Goal: Information Seeking & Learning: Understand process/instructions

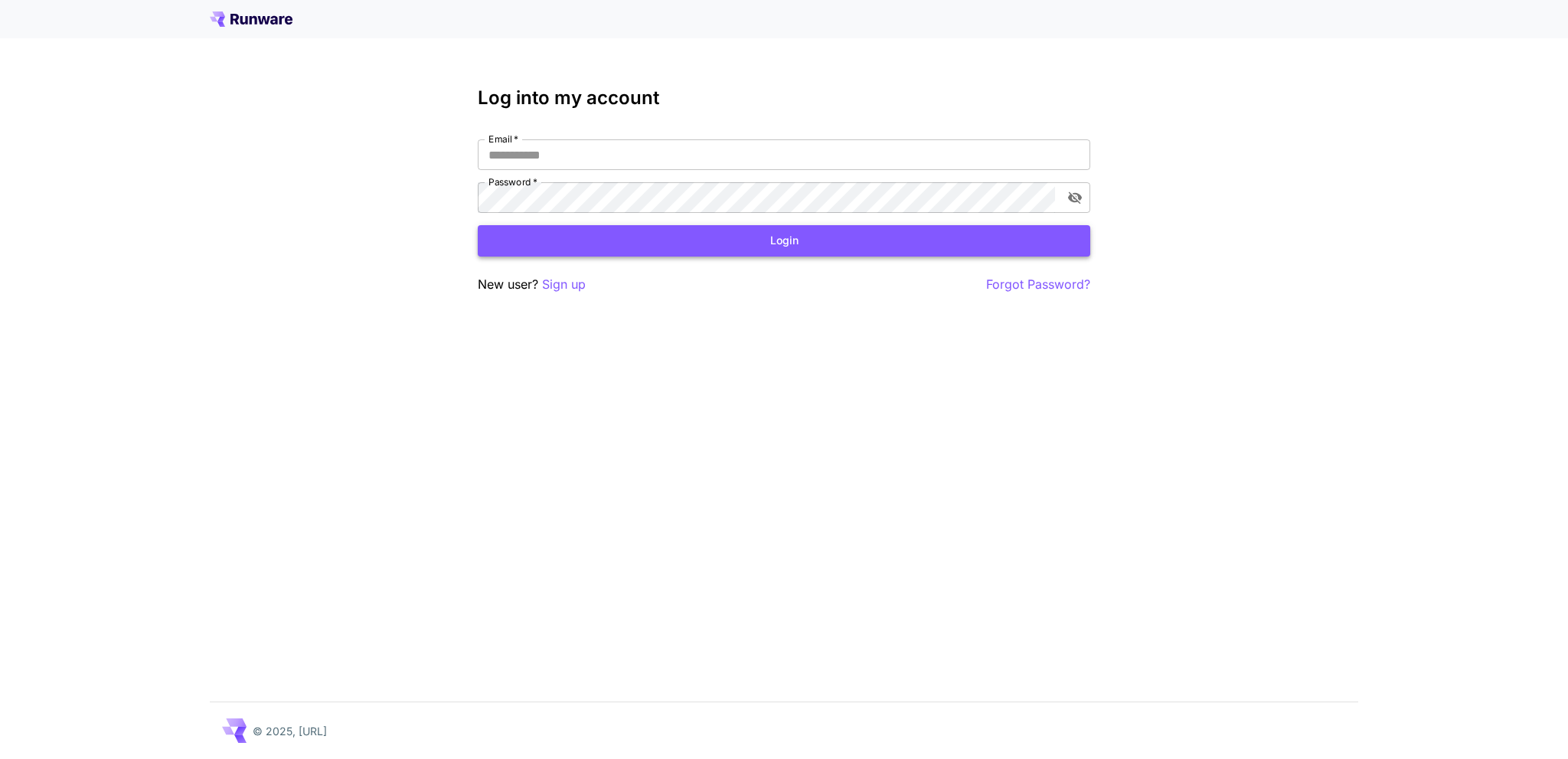
type input "**********"
click at [579, 235] on button "Login" at bounding box center [784, 241] width 612 height 32
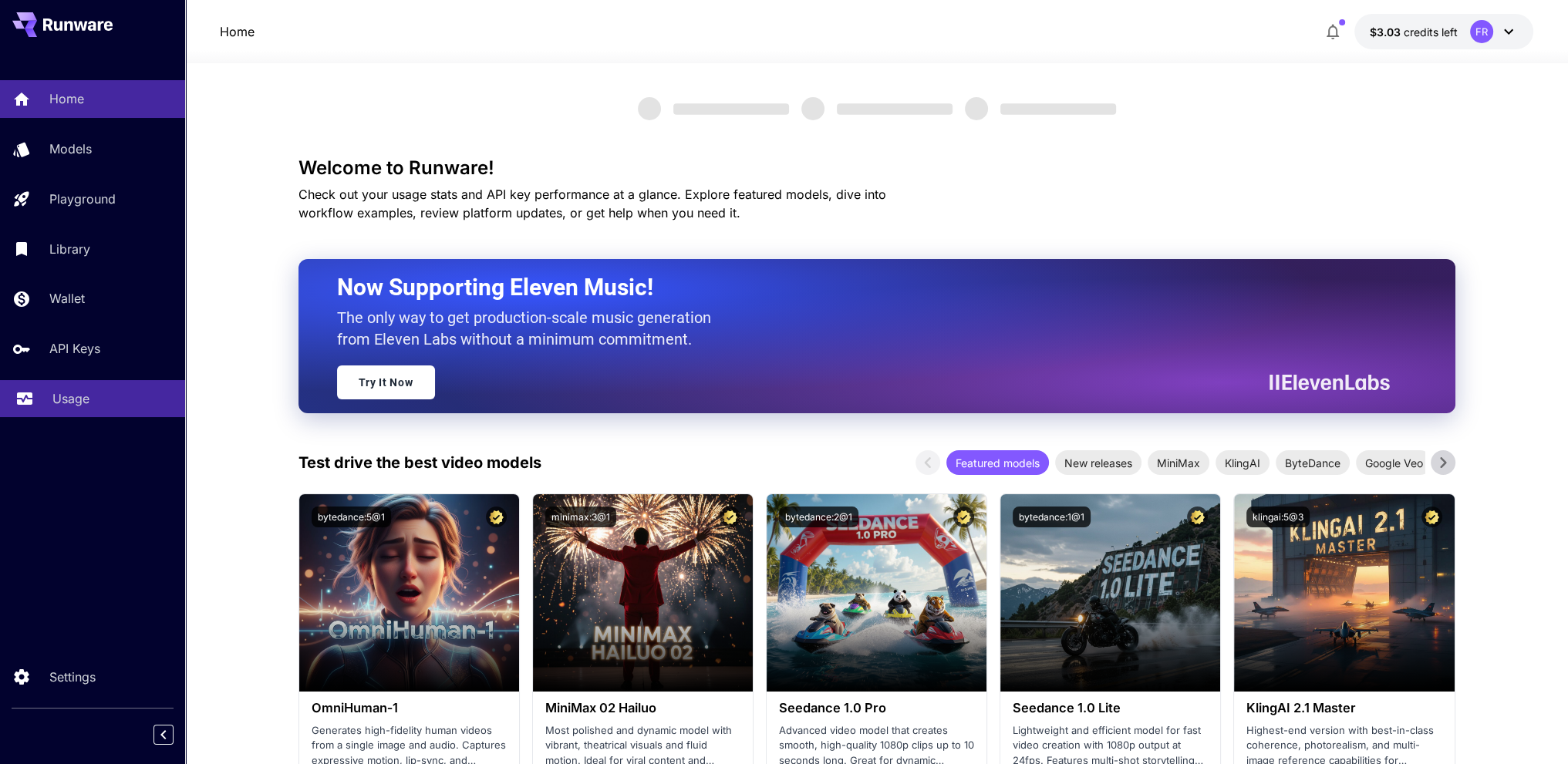
click at [70, 403] on p "Usage" at bounding box center [71, 398] width 37 height 18
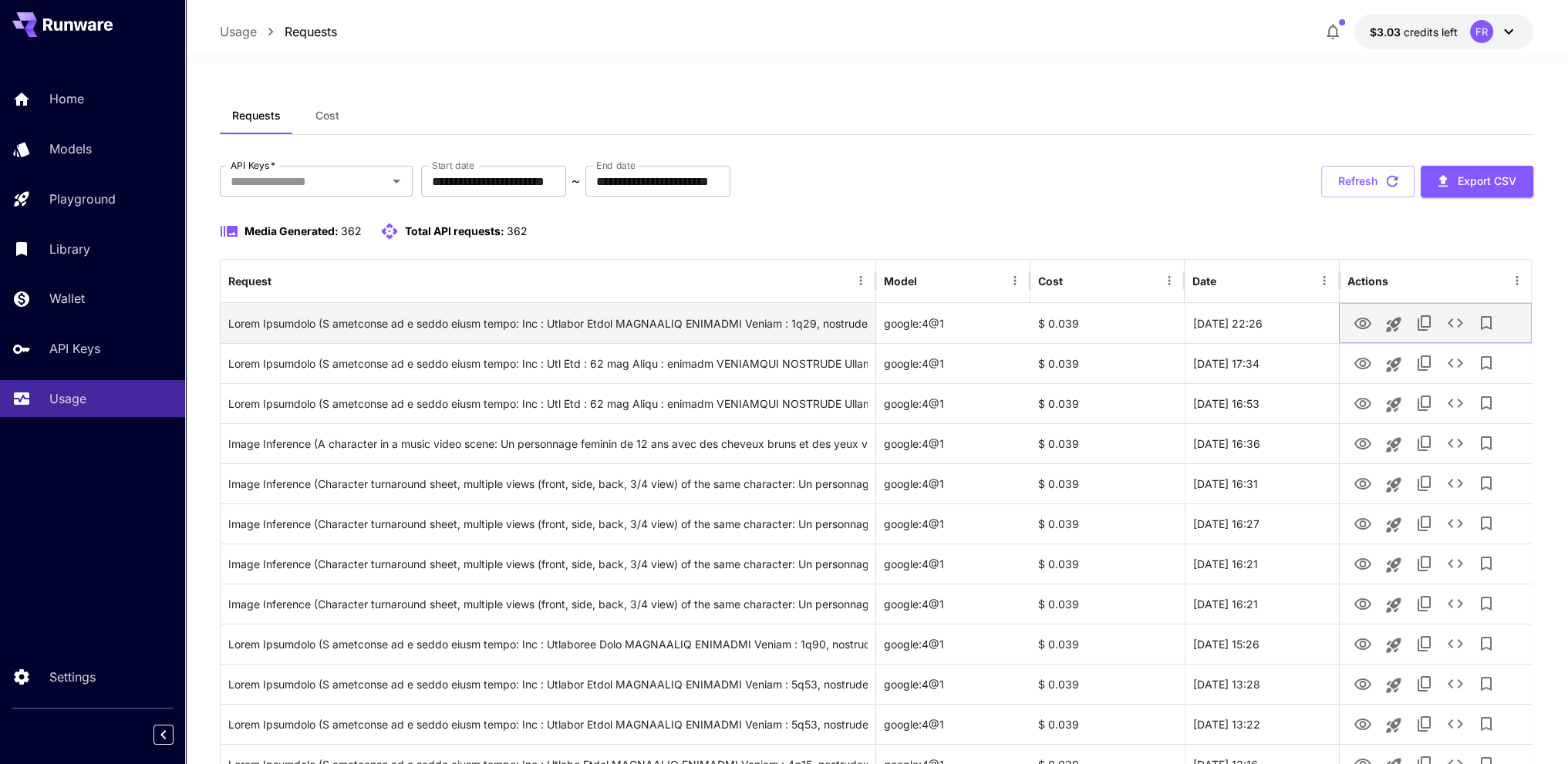
click at [1363, 323] on icon "View" at bounding box center [1362, 323] width 18 height 18
click at [1362, 323] on icon "View" at bounding box center [1362, 323] width 18 height 18
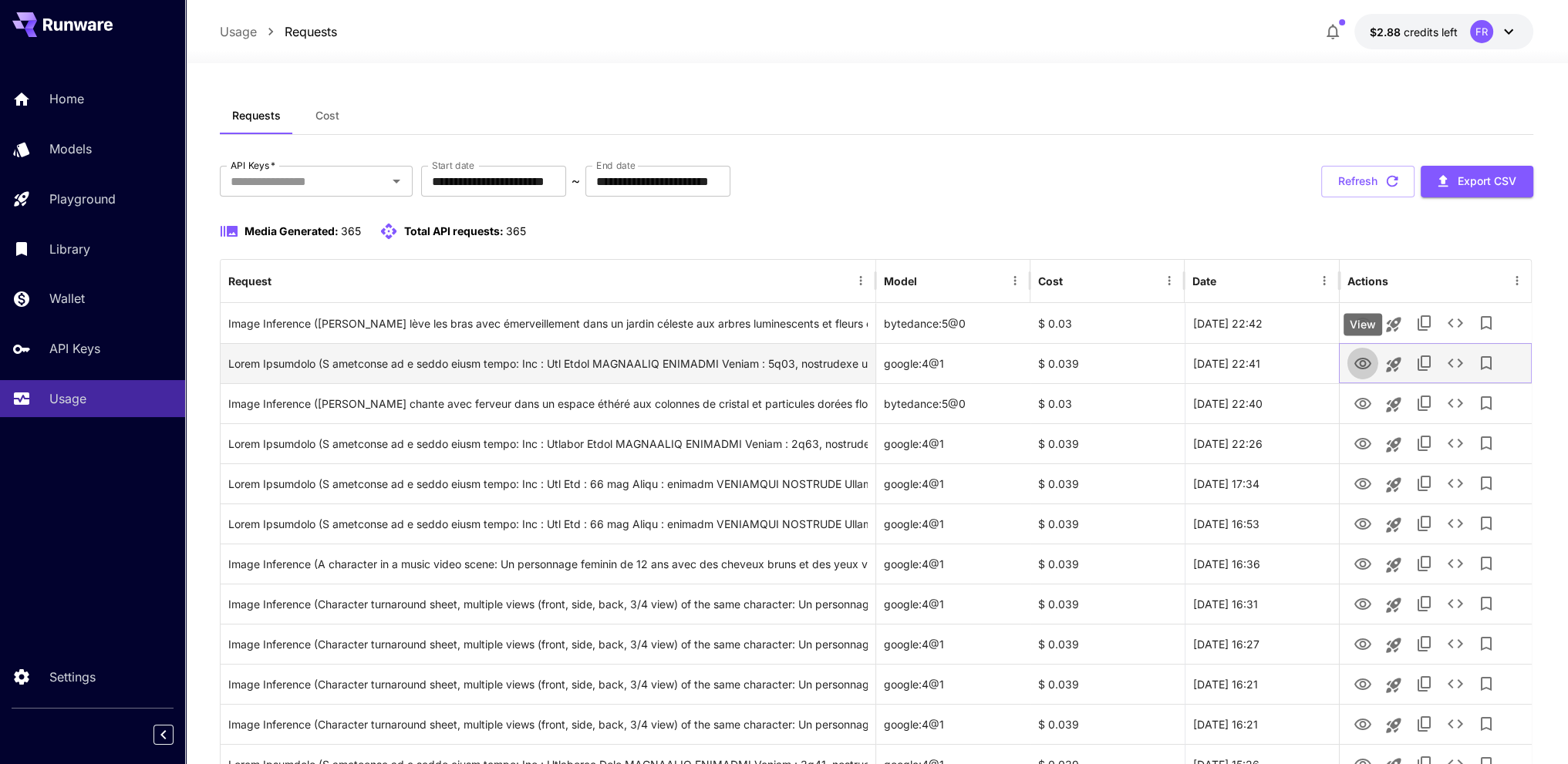
click at [1359, 355] on icon "View" at bounding box center [1362, 364] width 18 height 18
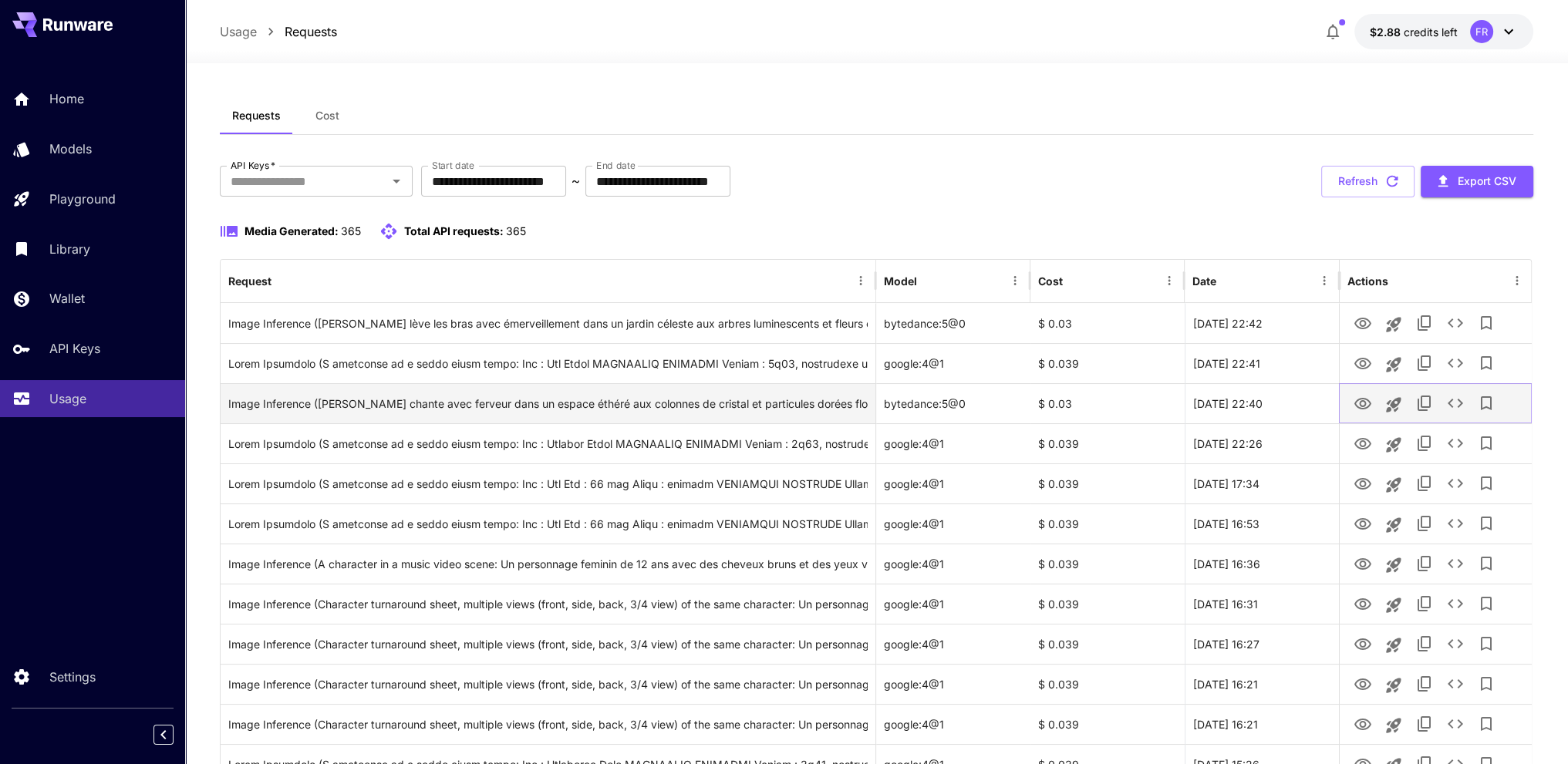
click at [1362, 400] on icon "View" at bounding box center [1362, 403] width 17 height 12
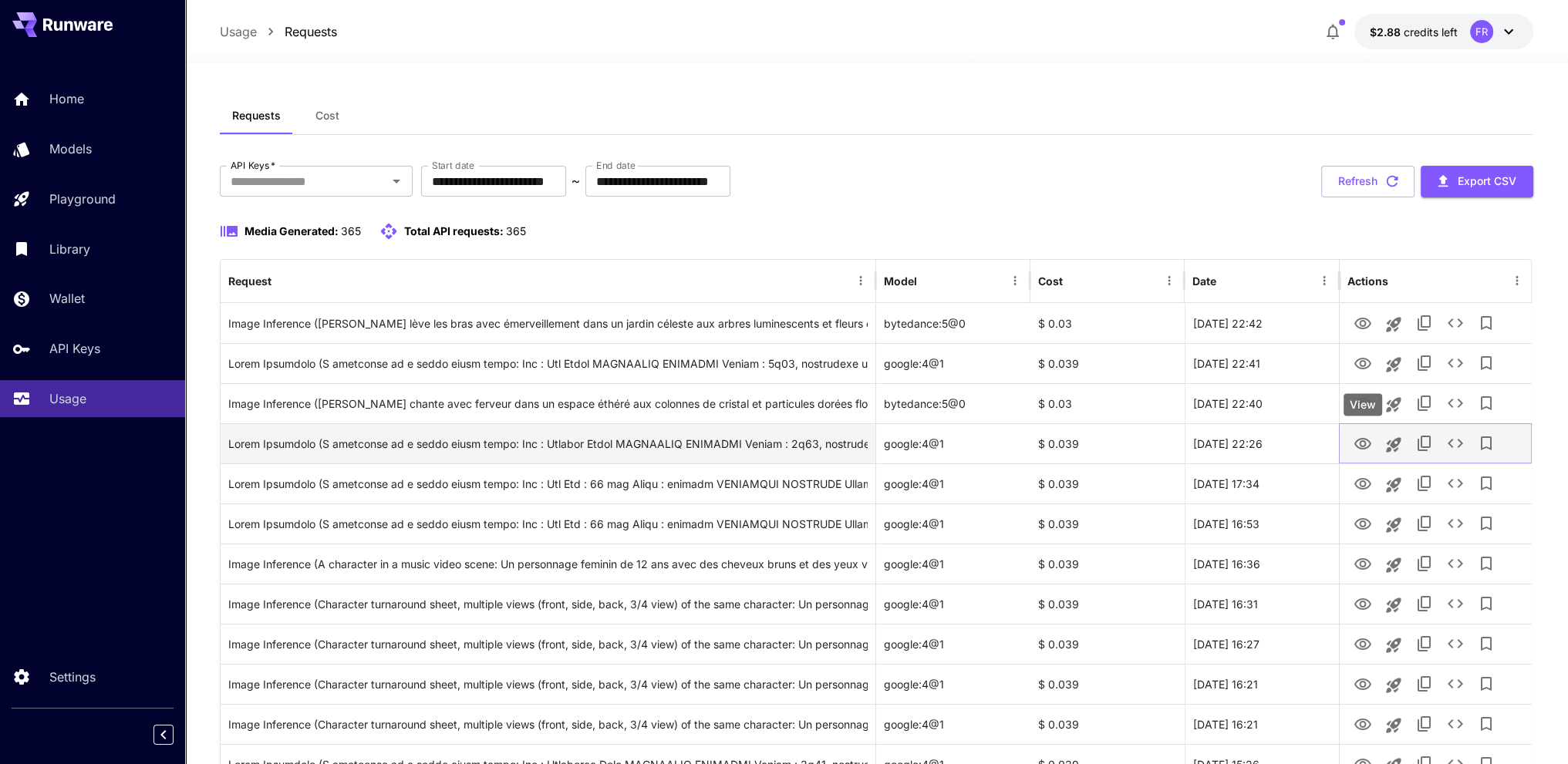
click at [1362, 441] on icon "View" at bounding box center [1362, 444] width 18 height 18
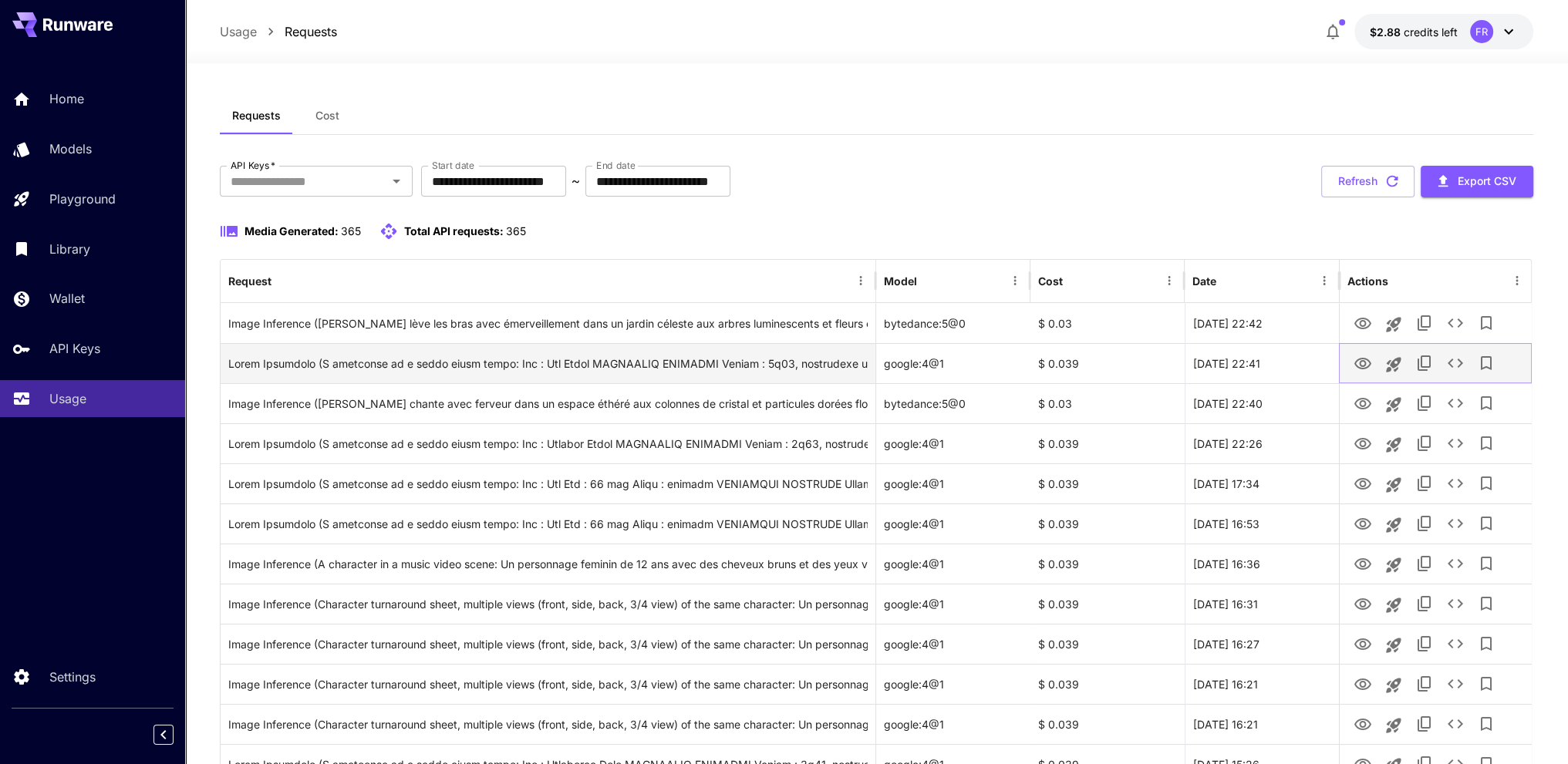
click at [1360, 361] on icon "View" at bounding box center [1362, 364] width 17 height 12
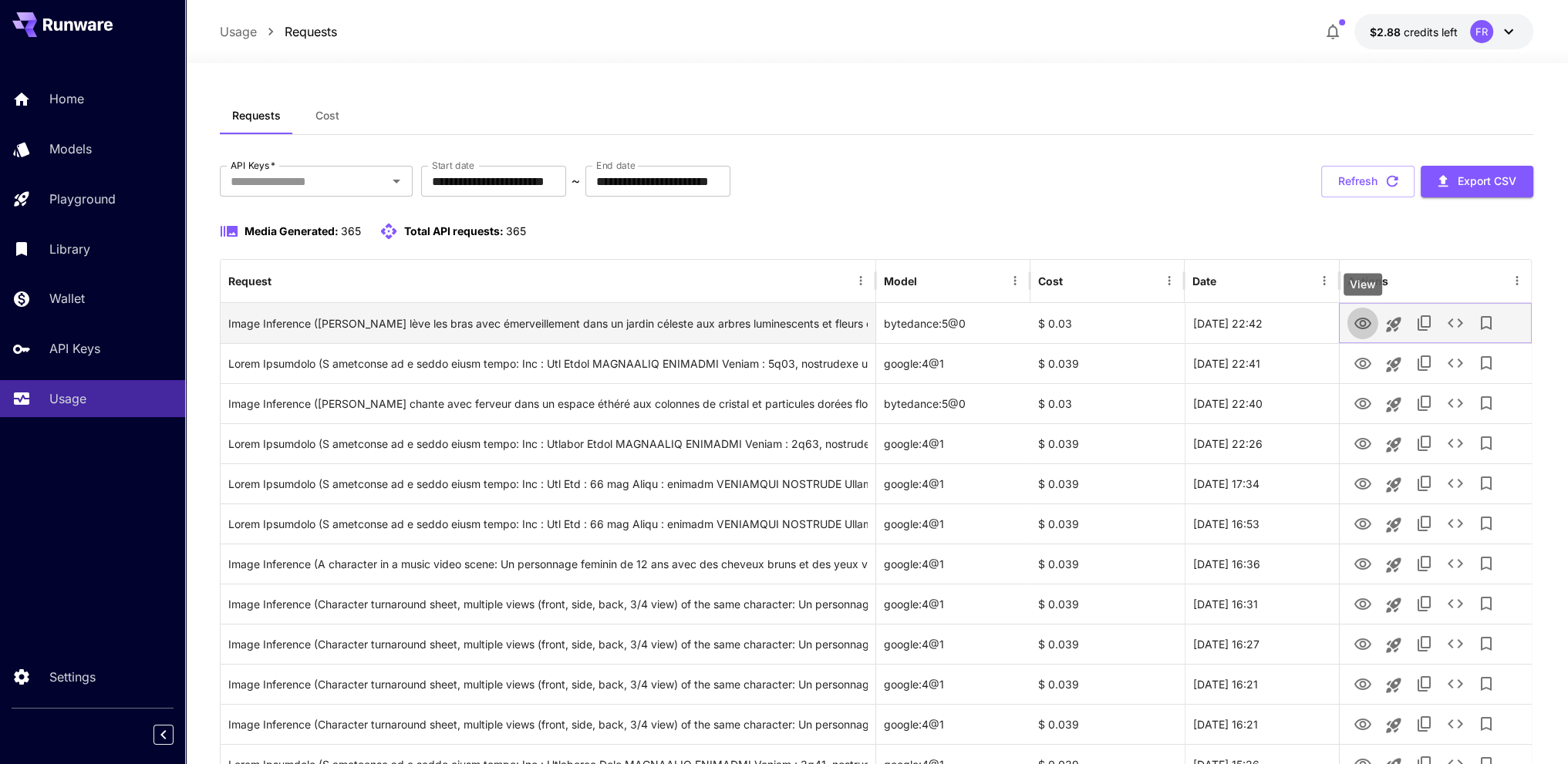
click at [1367, 323] on icon "View" at bounding box center [1362, 323] width 18 height 18
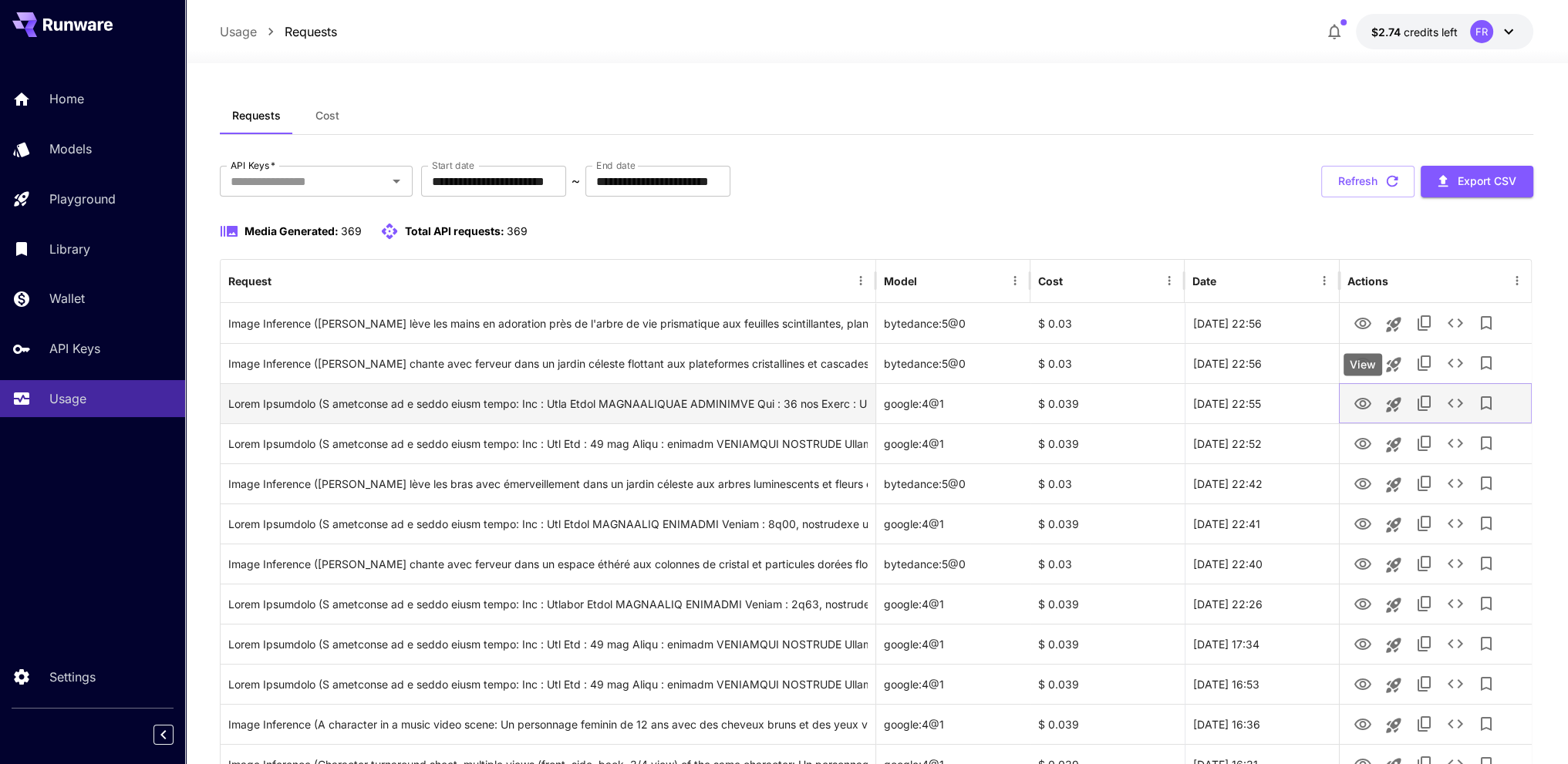
click at [1362, 401] on icon "View" at bounding box center [1362, 403] width 18 height 18
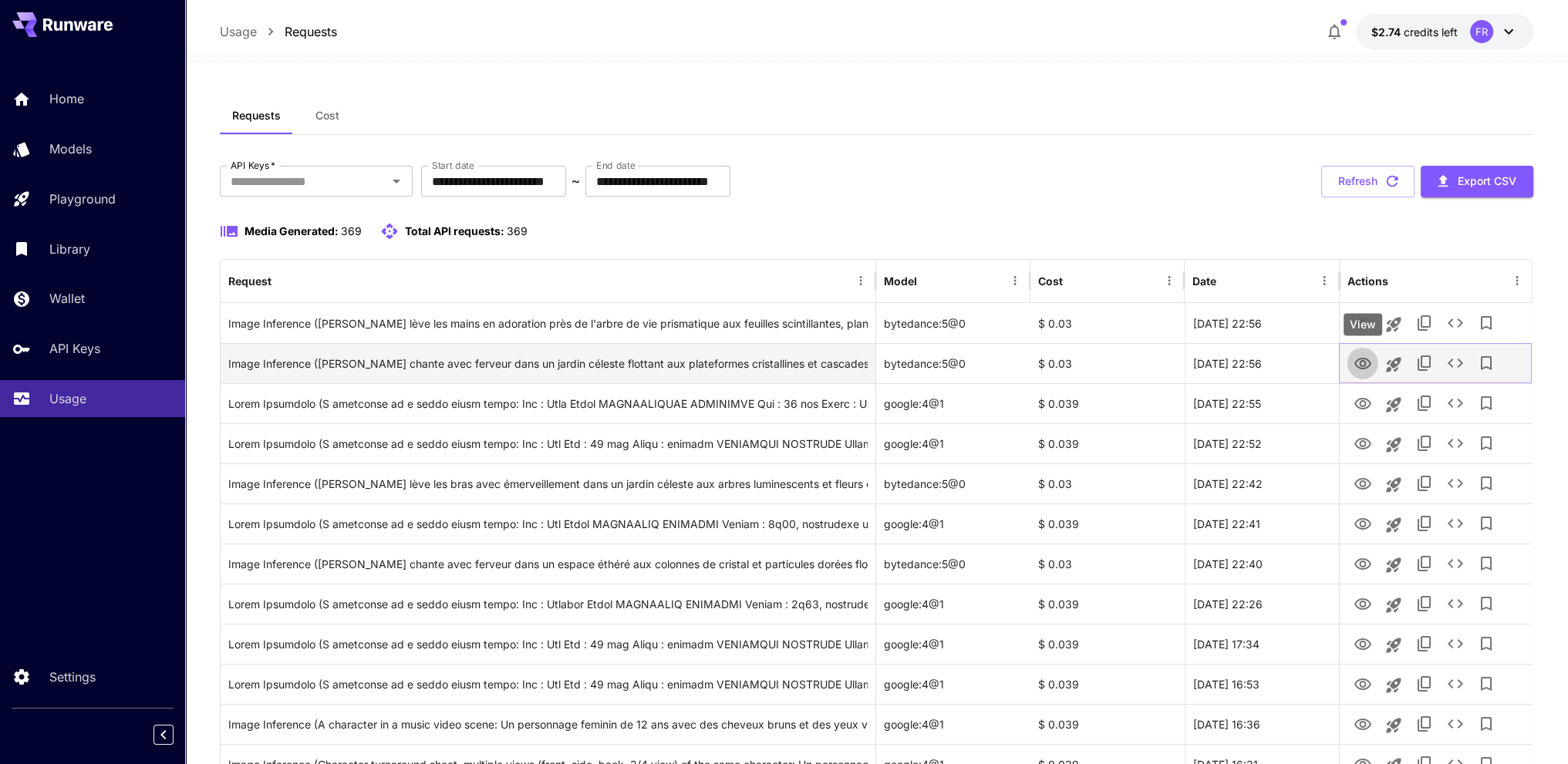
click at [1362, 364] on icon "View" at bounding box center [1362, 364] width 18 height 18
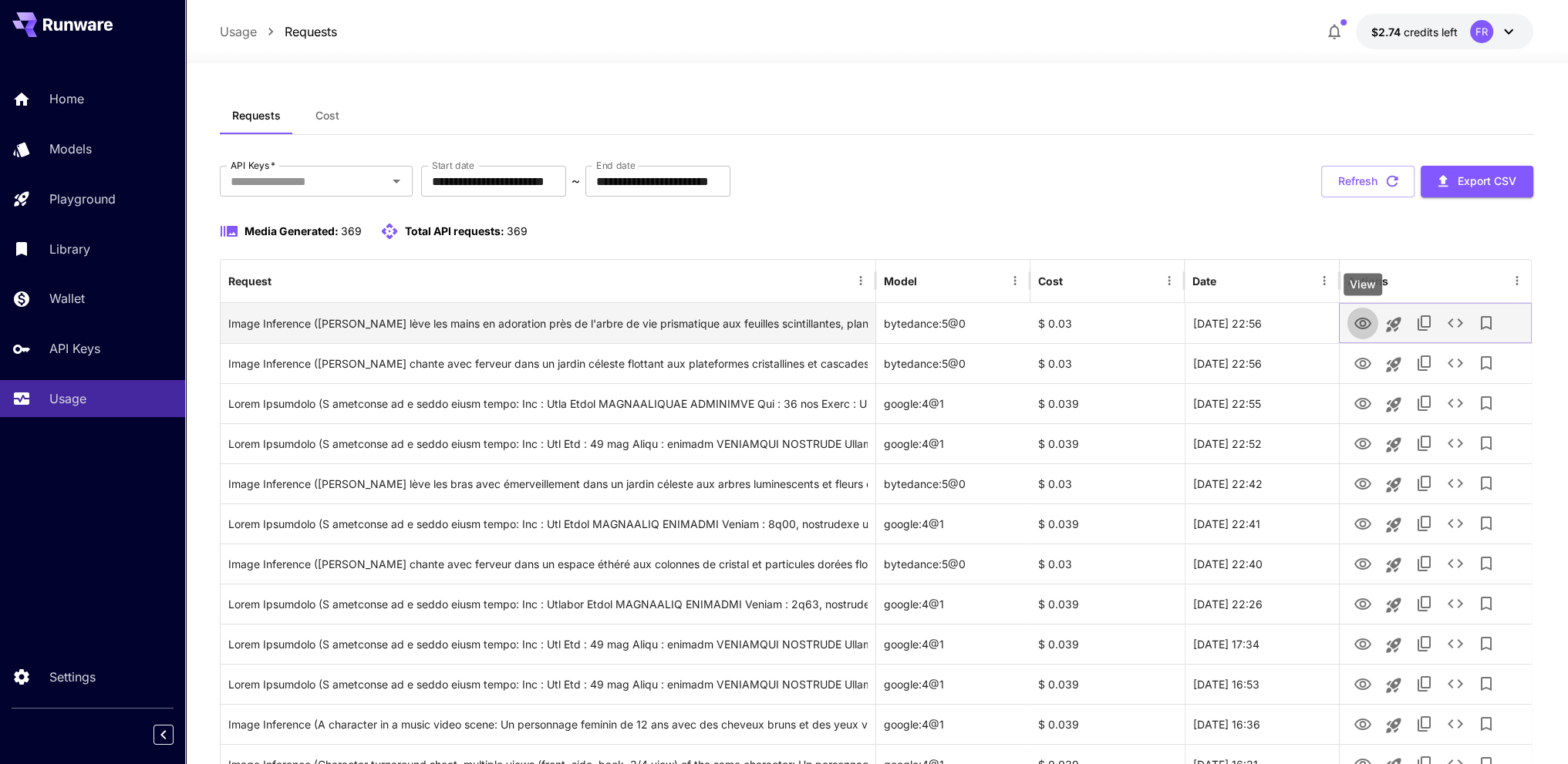
click at [1359, 319] on icon "View" at bounding box center [1362, 323] width 18 height 18
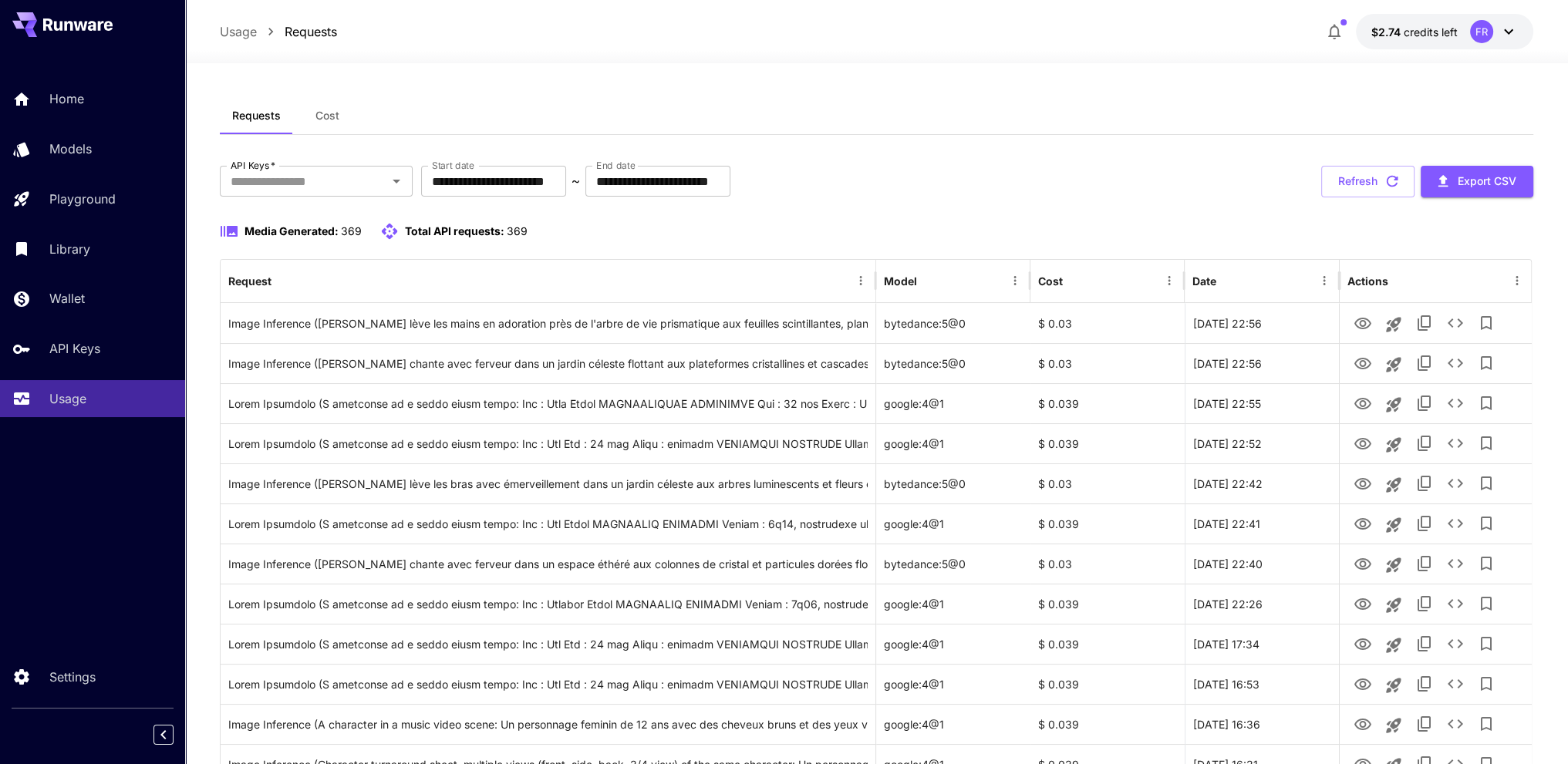
click at [1504, 33] on icon at bounding box center [1508, 31] width 18 height 18
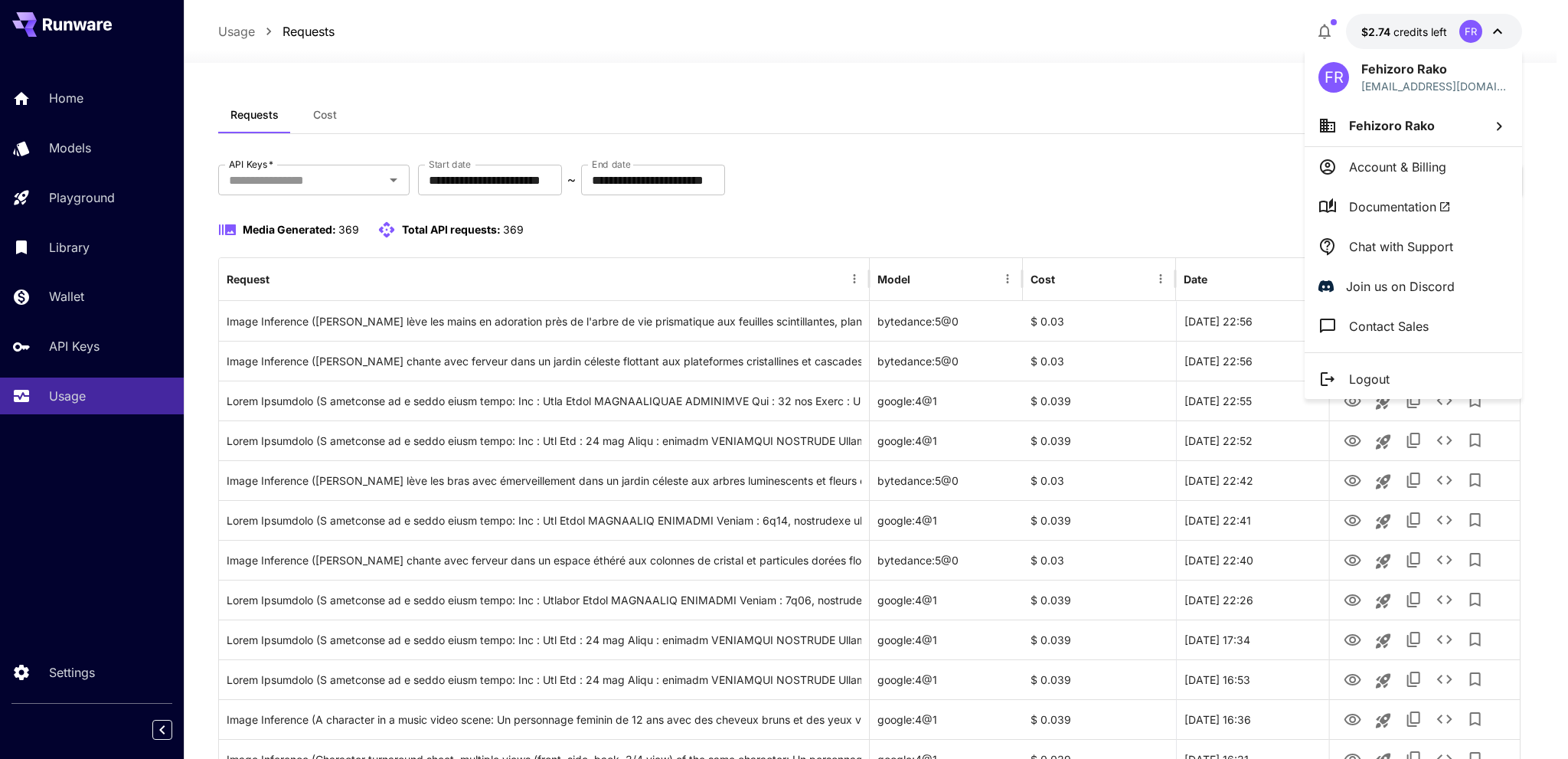
click at [1423, 202] on span "Documentation" at bounding box center [1400, 206] width 102 height 18
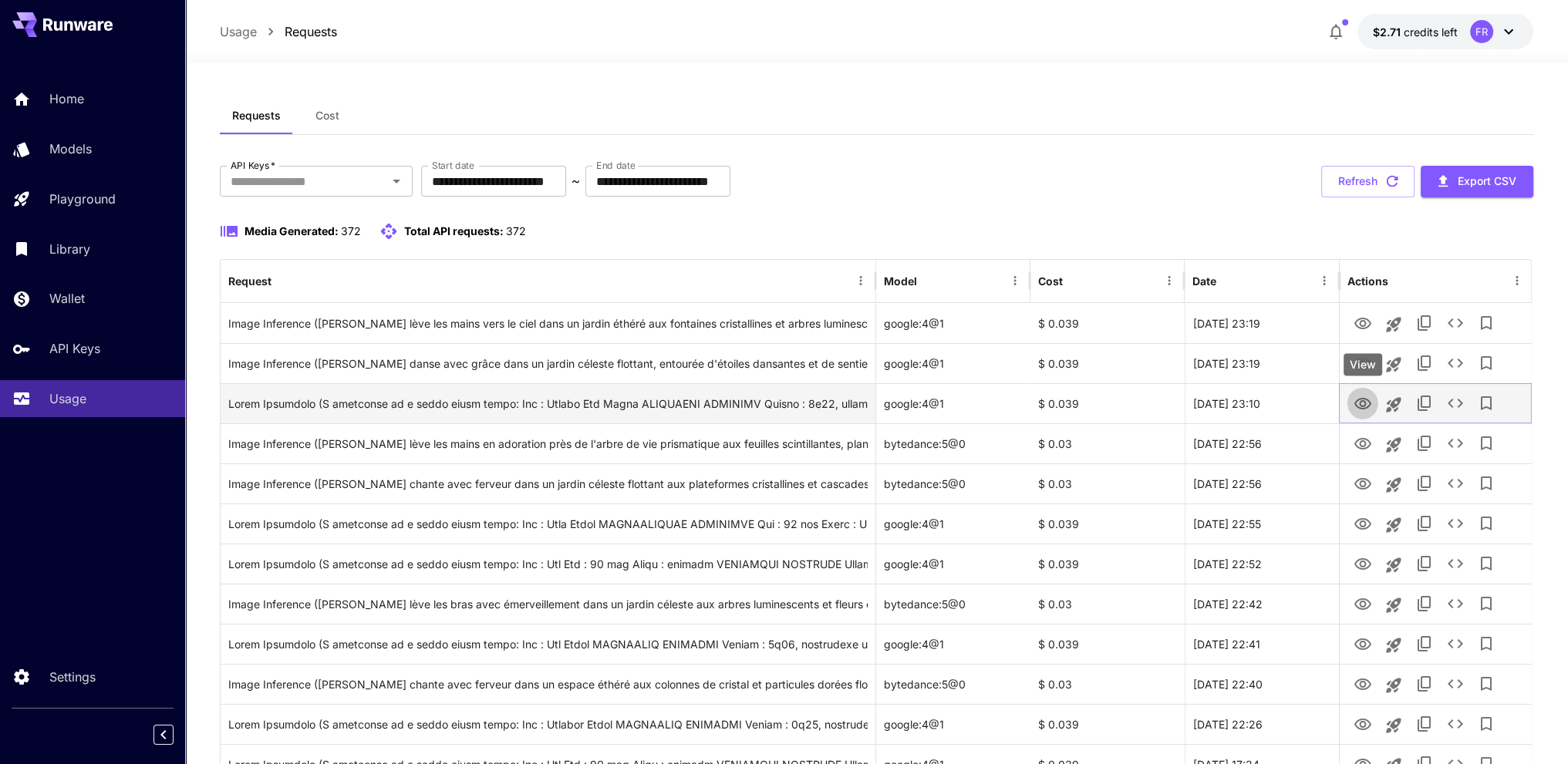
click at [1359, 403] on icon "View" at bounding box center [1362, 403] width 17 height 12
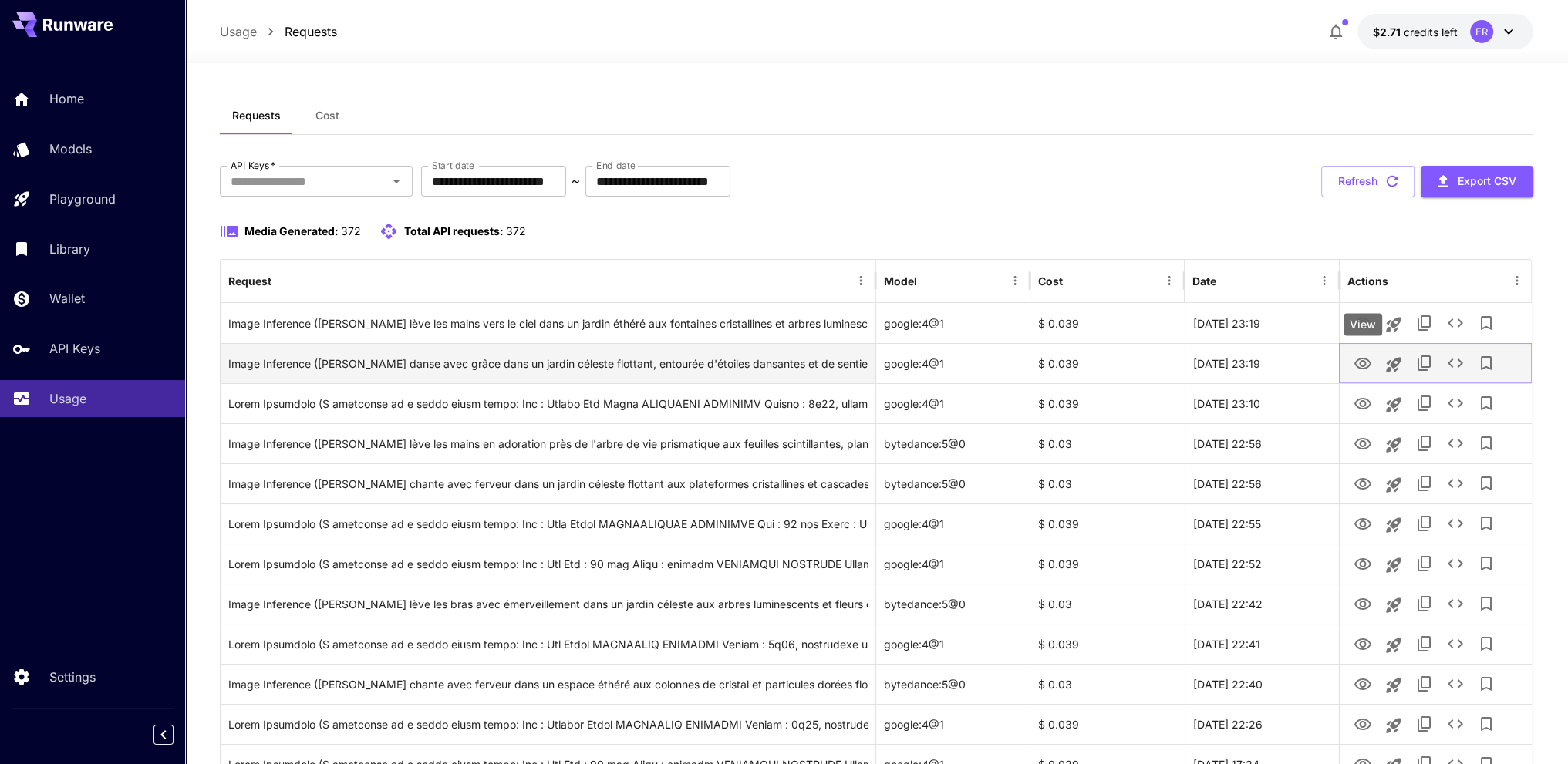
click at [1364, 361] on icon "View" at bounding box center [1362, 364] width 18 height 18
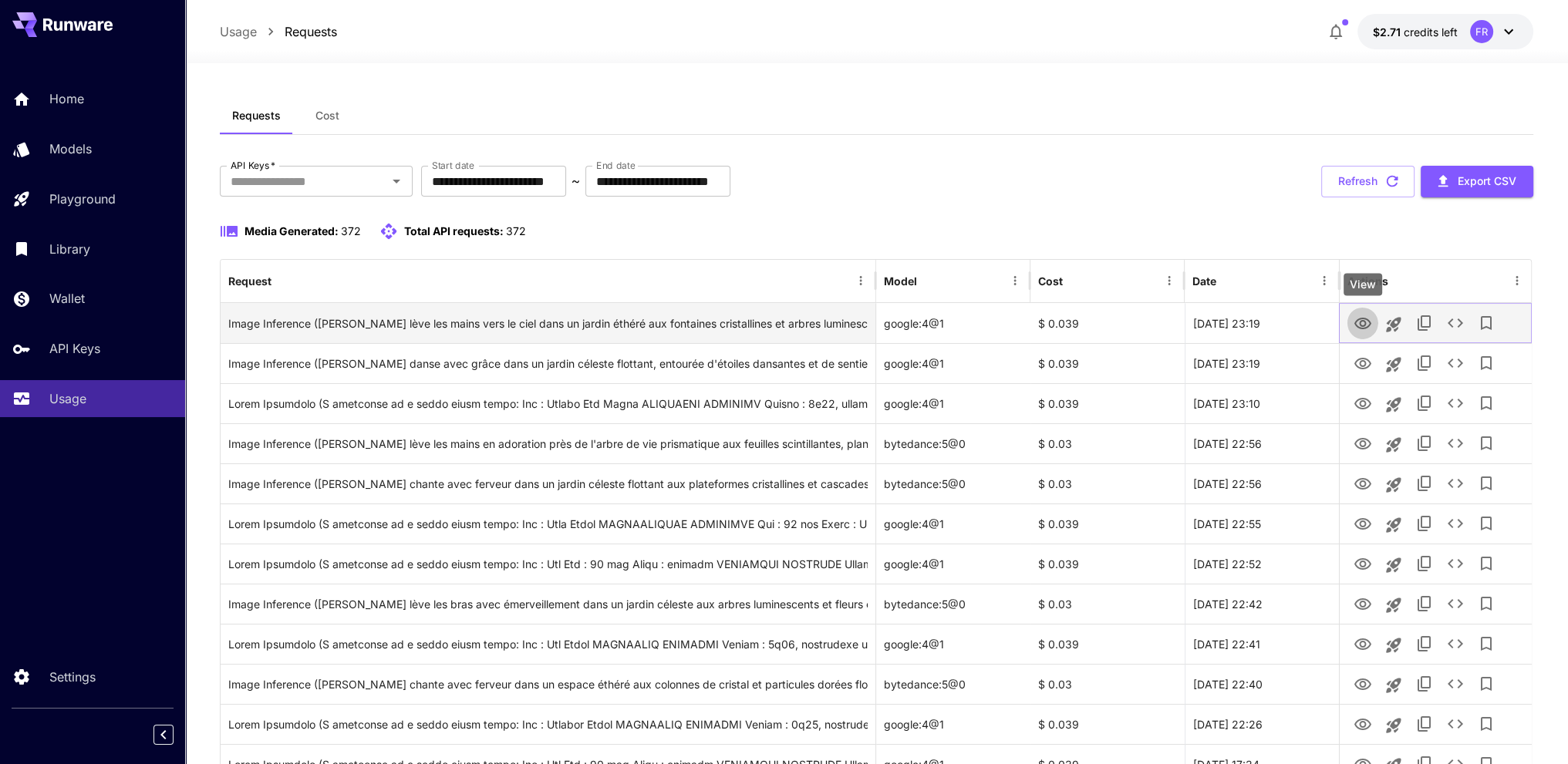
click at [1363, 322] on icon "View" at bounding box center [1362, 323] width 17 height 12
